Goal: Task Accomplishment & Management: Use online tool/utility

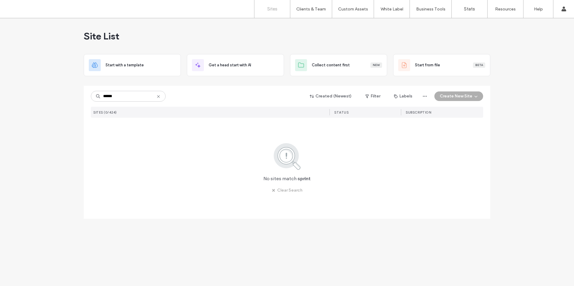
click at [102, 95] on input "******" at bounding box center [128, 96] width 75 height 11
click at [159, 96] on icon at bounding box center [158, 96] width 5 height 5
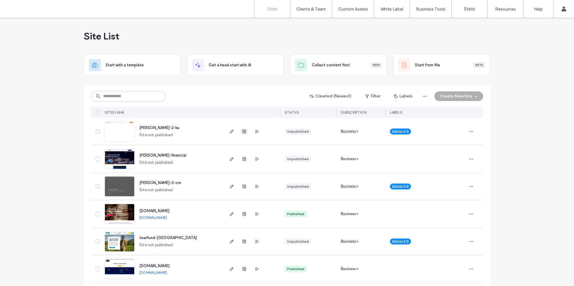
click at [242, 132] on icon "button" at bounding box center [244, 131] width 5 height 5
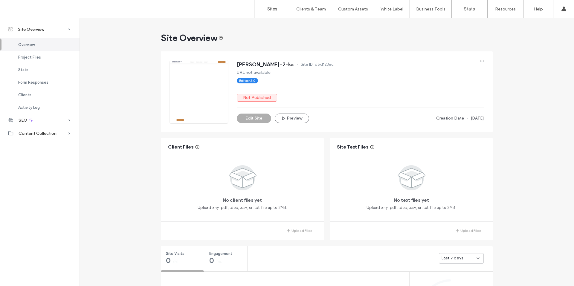
click at [315, 63] on span "d5d123ec" at bounding box center [324, 65] width 19 height 6
copy span "d5d123ec"
click at [257, 118] on button "Edit Site" at bounding box center [254, 119] width 34 height 10
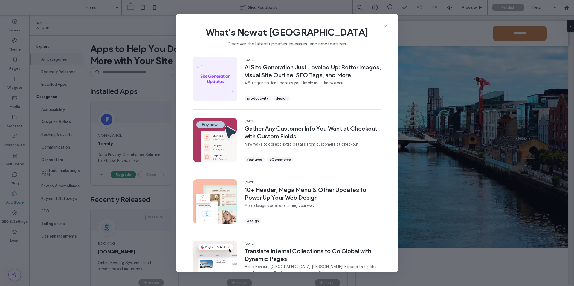
click at [386, 26] on use at bounding box center [385, 26] width 3 height 3
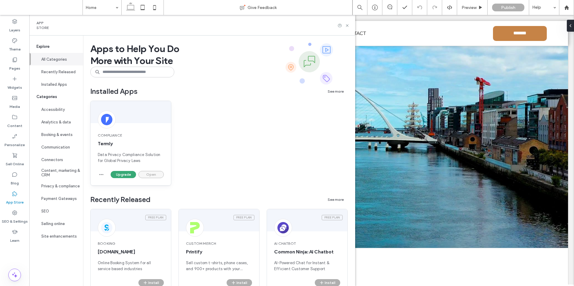
click at [153, 174] on button "Open" at bounding box center [151, 174] width 25 height 7
